Goal: Task Accomplishment & Management: Complete application form

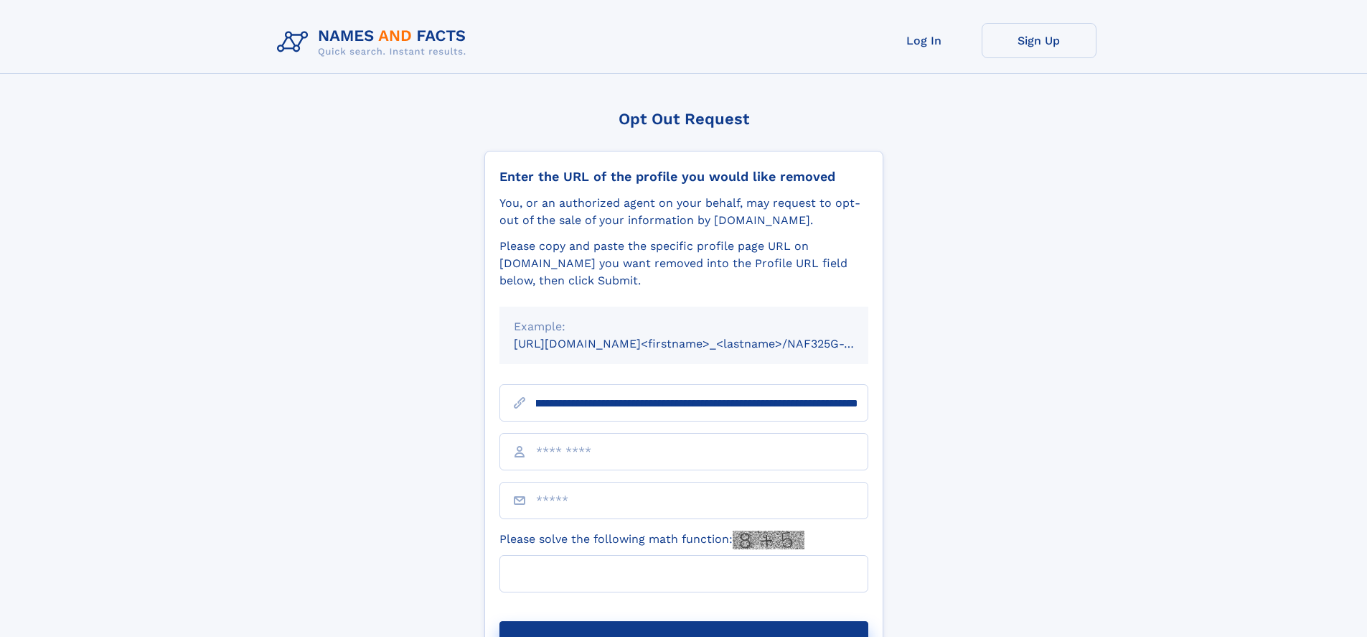
scroll to position [0, 183]
type input "**********"
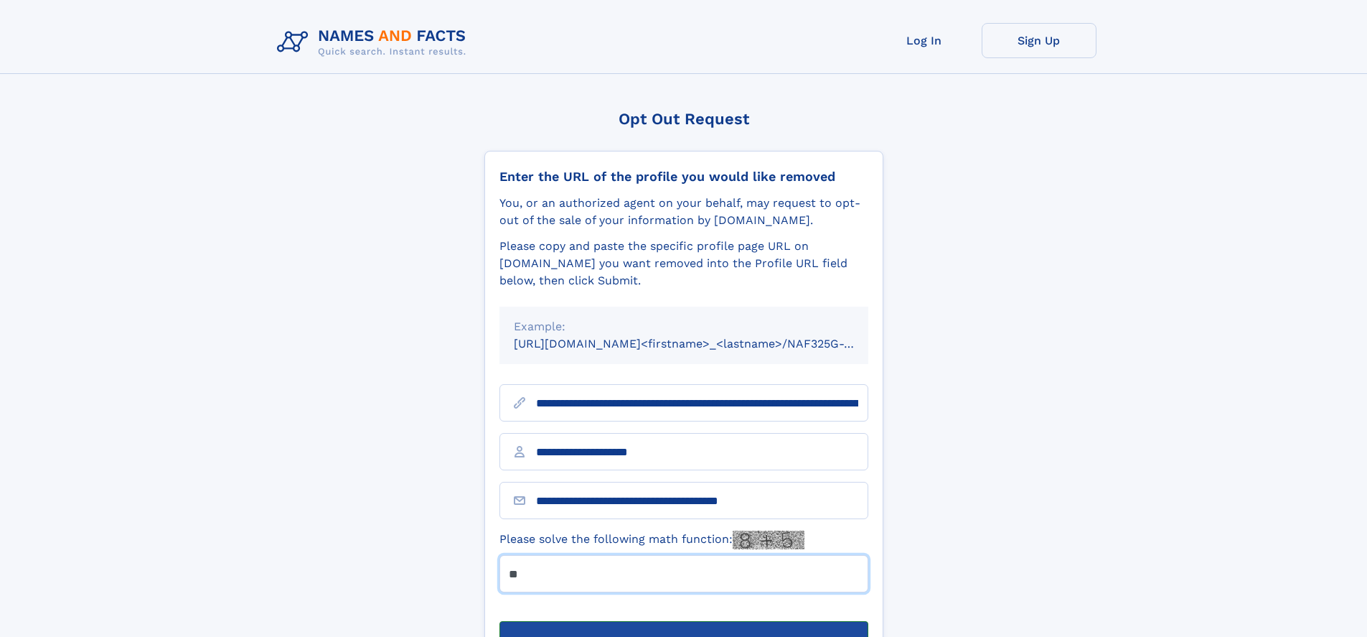
type input "**"
click at [683, 621] on button "Submit Opt Out Request" at bounding box center [683, 644] width 369 height 46
